Goal: Information Seeking & Learning: Understand process/instructions

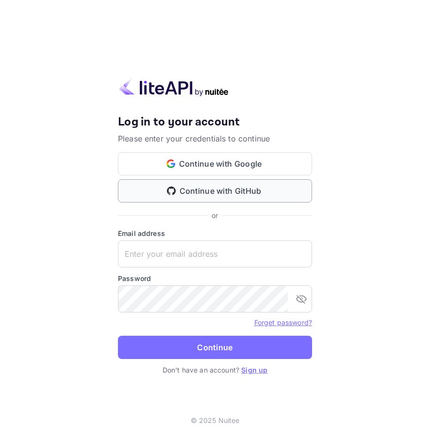
click at [233, 186] on button "Continue with GitHub" at bounding box center [215, 190] width 194 height 23
click at [165, 184] on button "Continue with GitHub" at bounding box center [215, 190] width 194 height 23
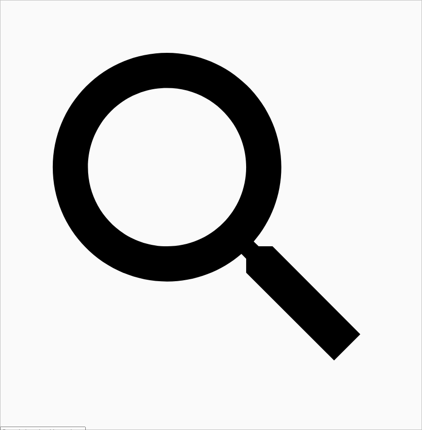
scroll to position [150, 391]
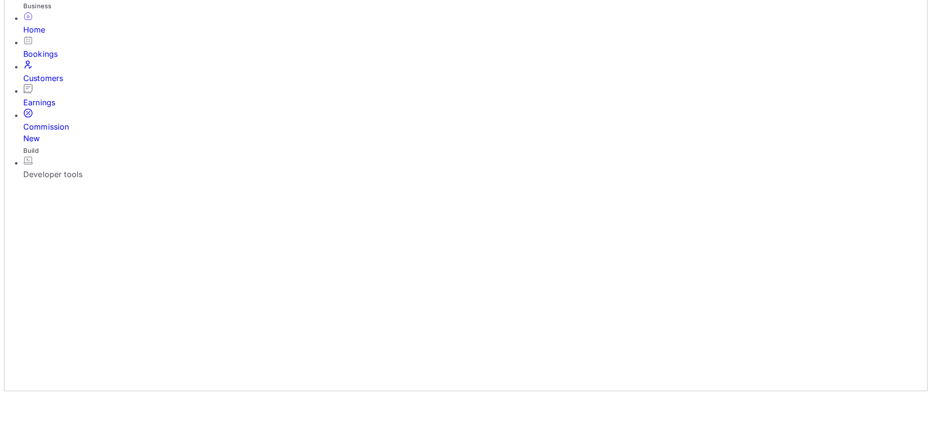
scroll to position [0, 0]
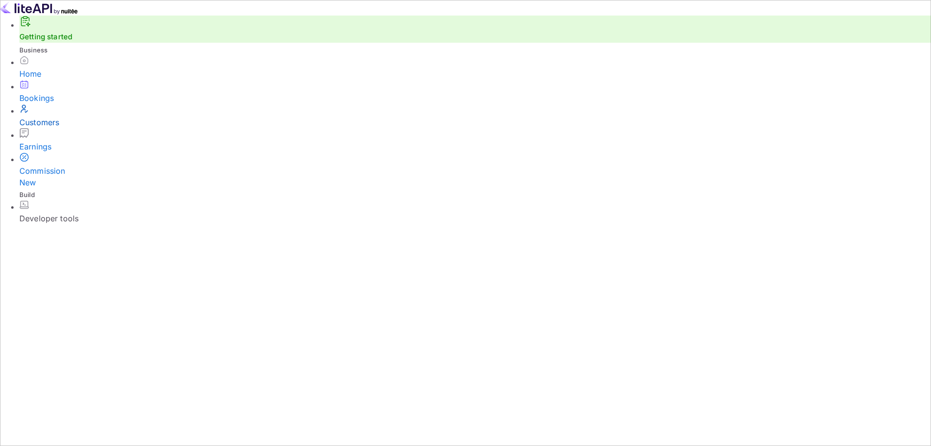
click at [59, 128] on div "Customers" at bounding box center [475, 122] width 912 height 12
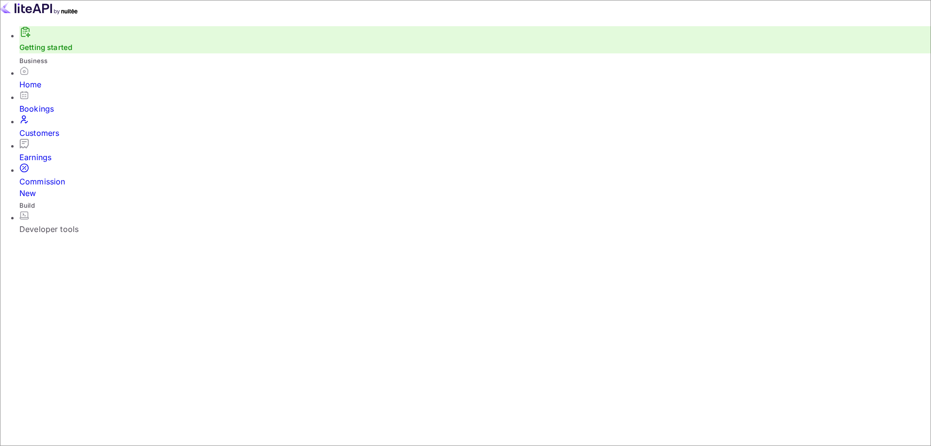
click at [97, 223] on div "Developer tools" at bounding box center [475, 229] width 912 height 12
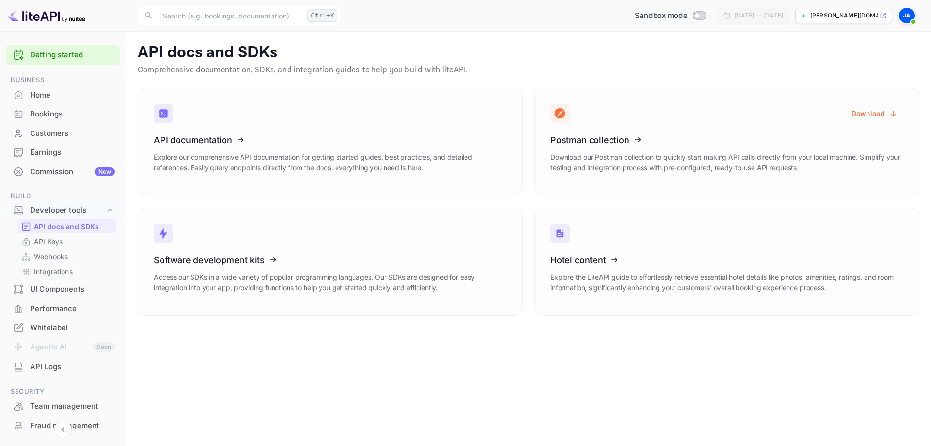
click at [41, 60] on link "Getting started" at bounding box center [72, 54] width 85 height 11
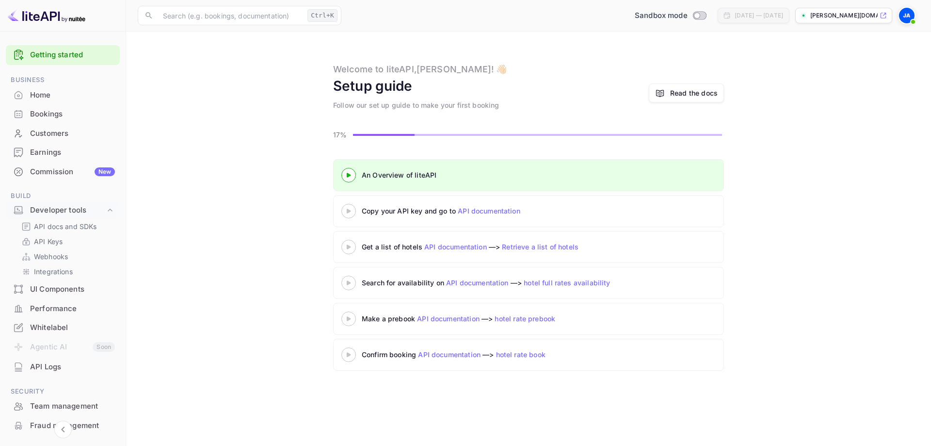
click at [348, 171] on div at bounding box center [349, 175] width 34 height 12
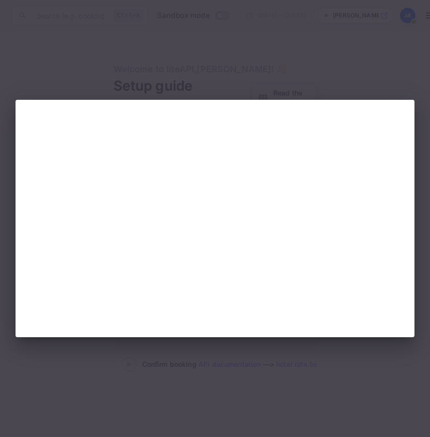
click at [304, 84] on div at bounding box center [215, 218] width 430 height 437
click at [333, 66] on div at bounding box center [215, 218] width 430 height 437
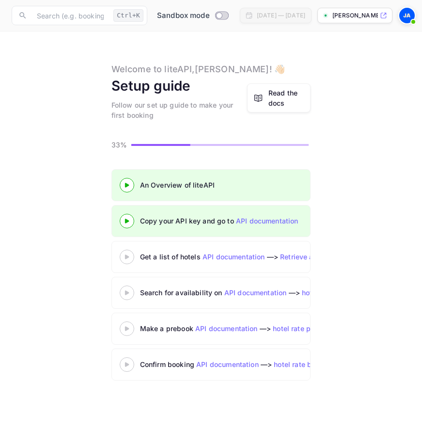
click at [129, 259] on icon at bounding box center [127, 257] width 34 height 5
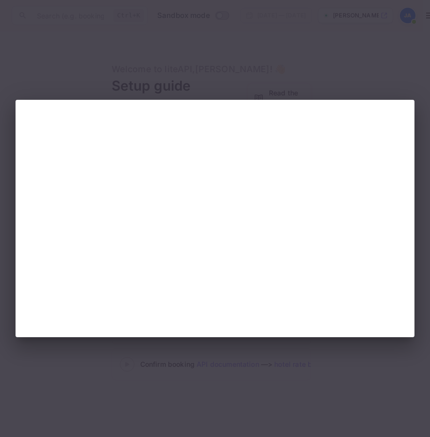
click at [307, 59] on div at bounding box center [215, 218] width 430 height 437
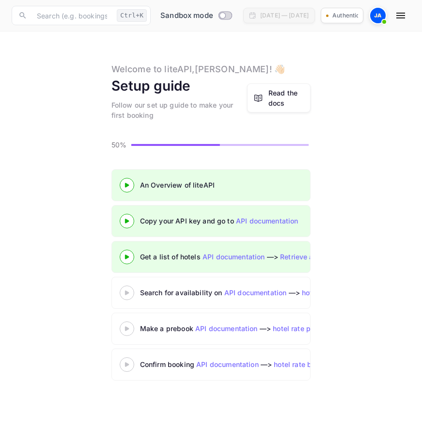
click at [126, 294] on 3 at bounding box center [127, 292] width 4 height 4
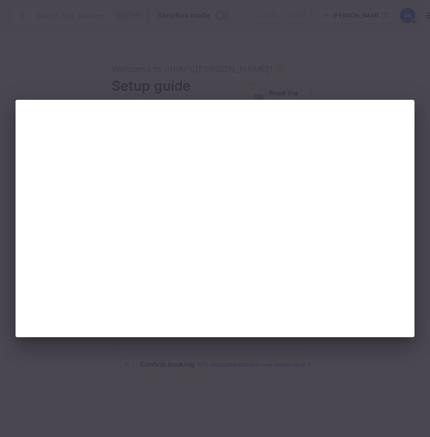
click at [332, 66] on div at bounding box center [215, 218] width 430 height 437
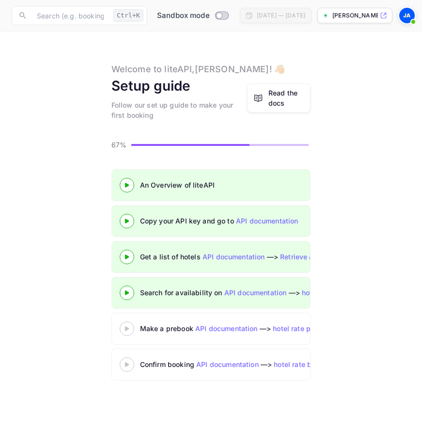
click at [129, 332] on div at bounding box center [127, 328] width 34 height 12
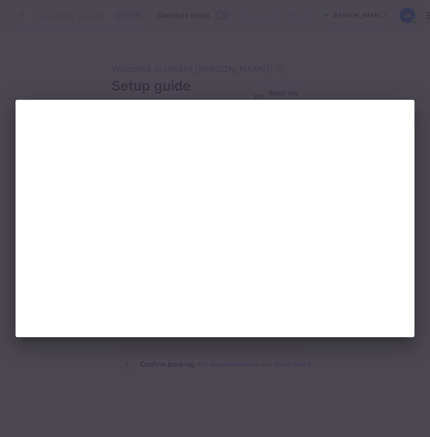
click at [383, 81] on div at bounding box center [215, 218] width 430 height 437
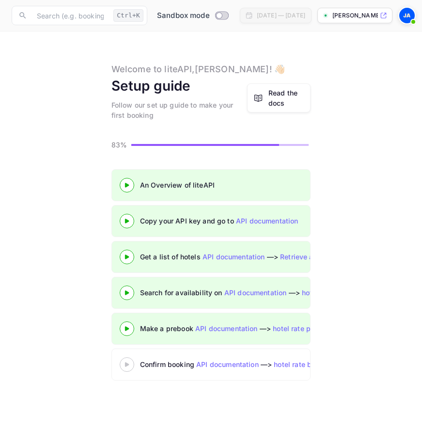
scroll to position [7, 0]
click at [125, 326] on icon at bounding box center [127, 328] width 34 height 5
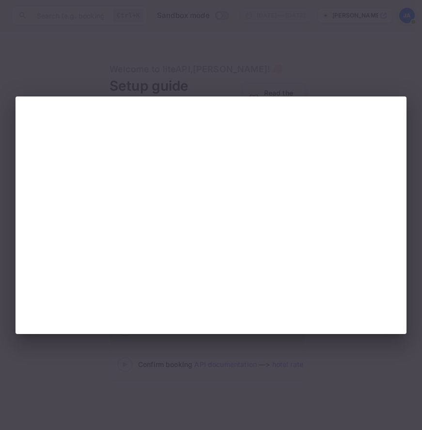
scroll to position [0, 0]
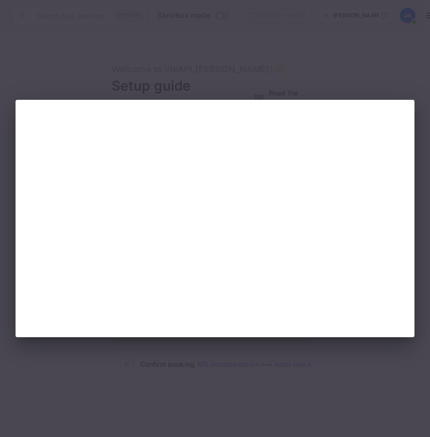
click at [272, 66] on div at bounding box center [215, 218] width 430 height 437
click at [331, 100] on div at bounding box center [215, 219] width 399 height 238
click at [367, 66] on div at bounding box center [215, 218] width 430 height 437
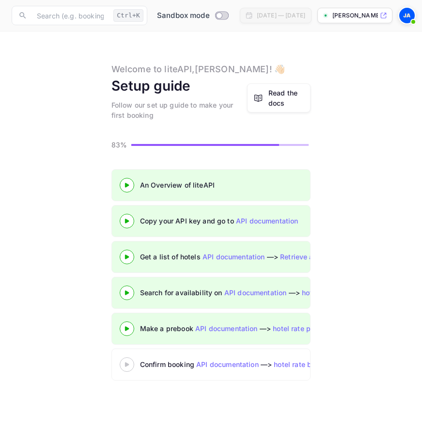
scroll to position [7, 0]
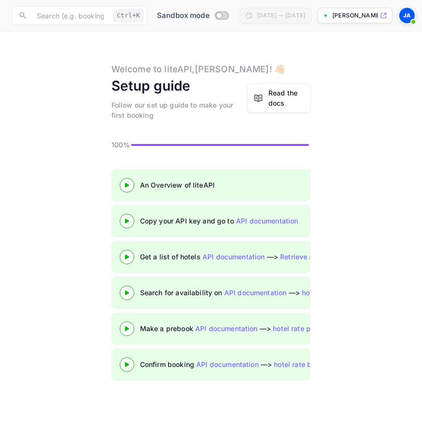
click at [29, 181] on div "An Overview of liteAPI Copy your API key and go to API documentation Get a list…" at bounding box center [211, 276] width 399 height 215
click at [267, 96] on link "Read the docs" at bounding box center [279, 97] width 64 height 29
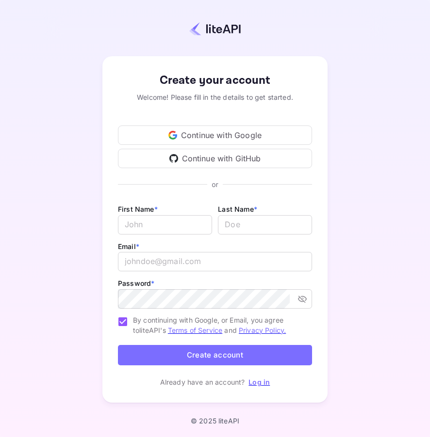
click at [32, 54] on div "Create your account Welcome! Please fill in the details to get started. Continu…" at bounding box center [215, 218] width 430 height 437
